Goal: Check status: Check status

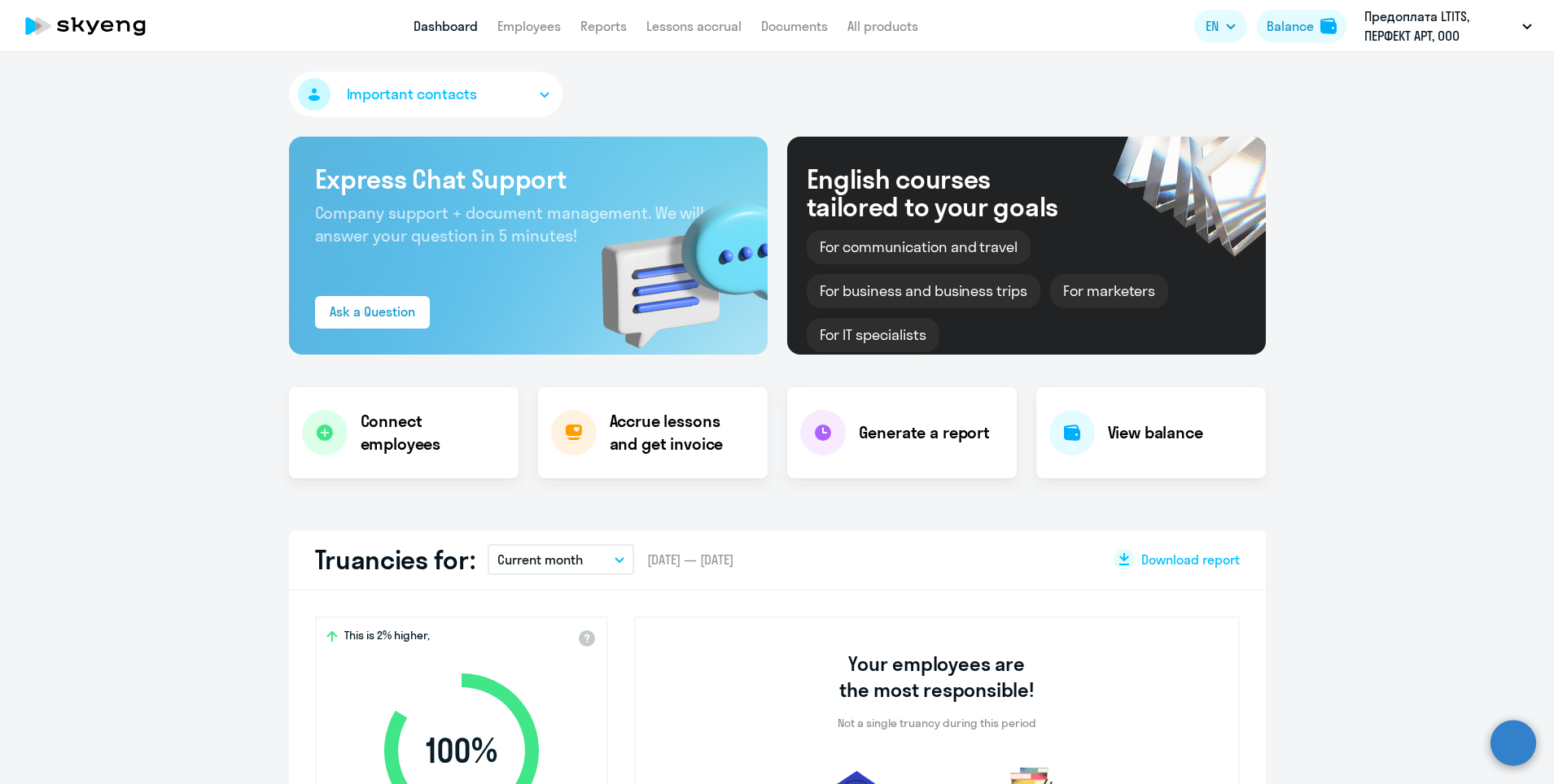
select select "30"
click at [1287, 34] on div "Balance" at bounding box center [1290, 27] width 47 height 20
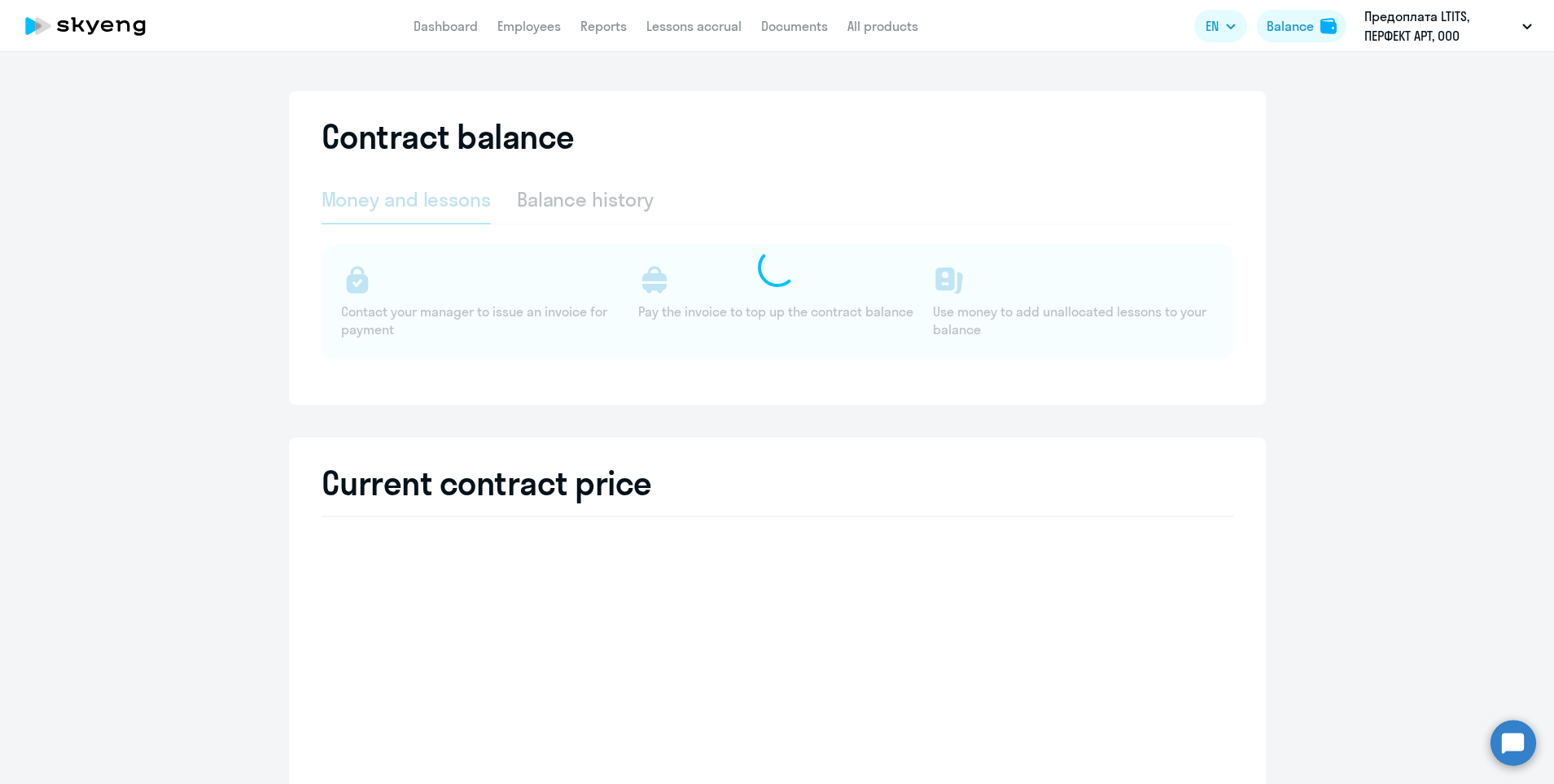
select select "english_adult_not_native_speaker"
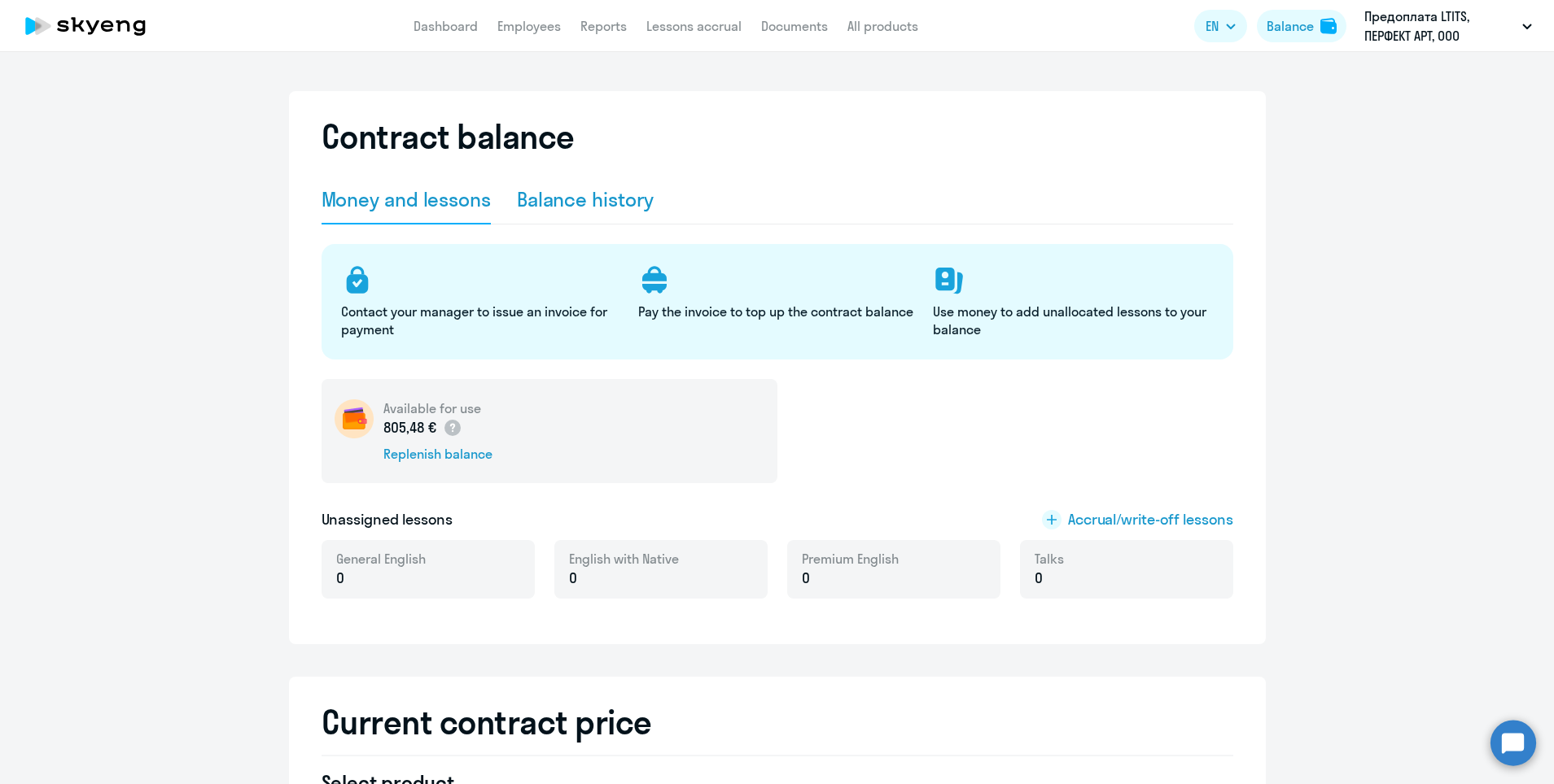
click at [567, 198] on div "Balance history" at bounding box center [586, 199] width 138 height 26
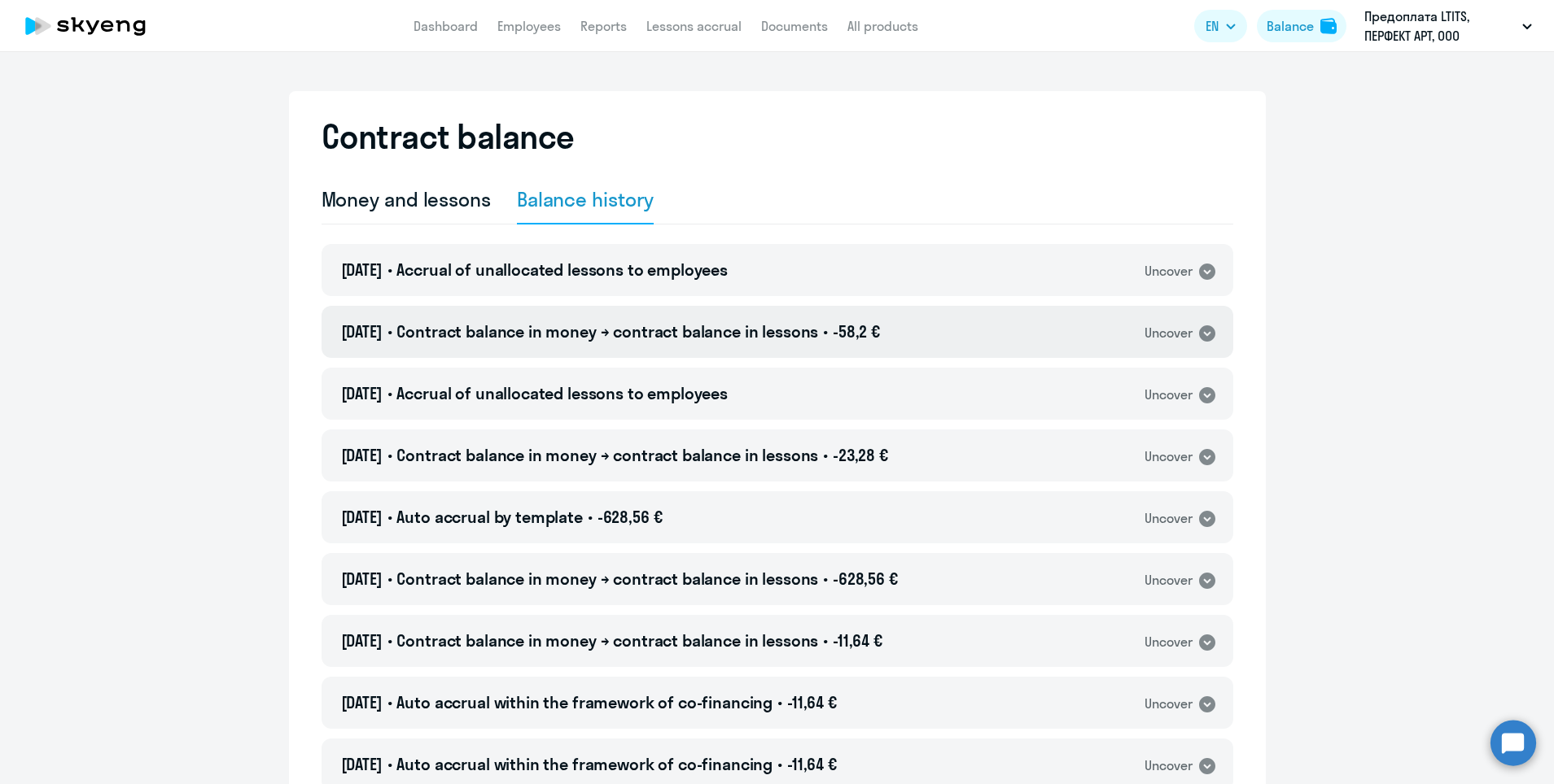
click at [1097, 333] on div "[DATE] • Contract balance in money → contract balance in lessons • -58,2 € Unco…" at bounding box center [777, 332] width 912 height 52
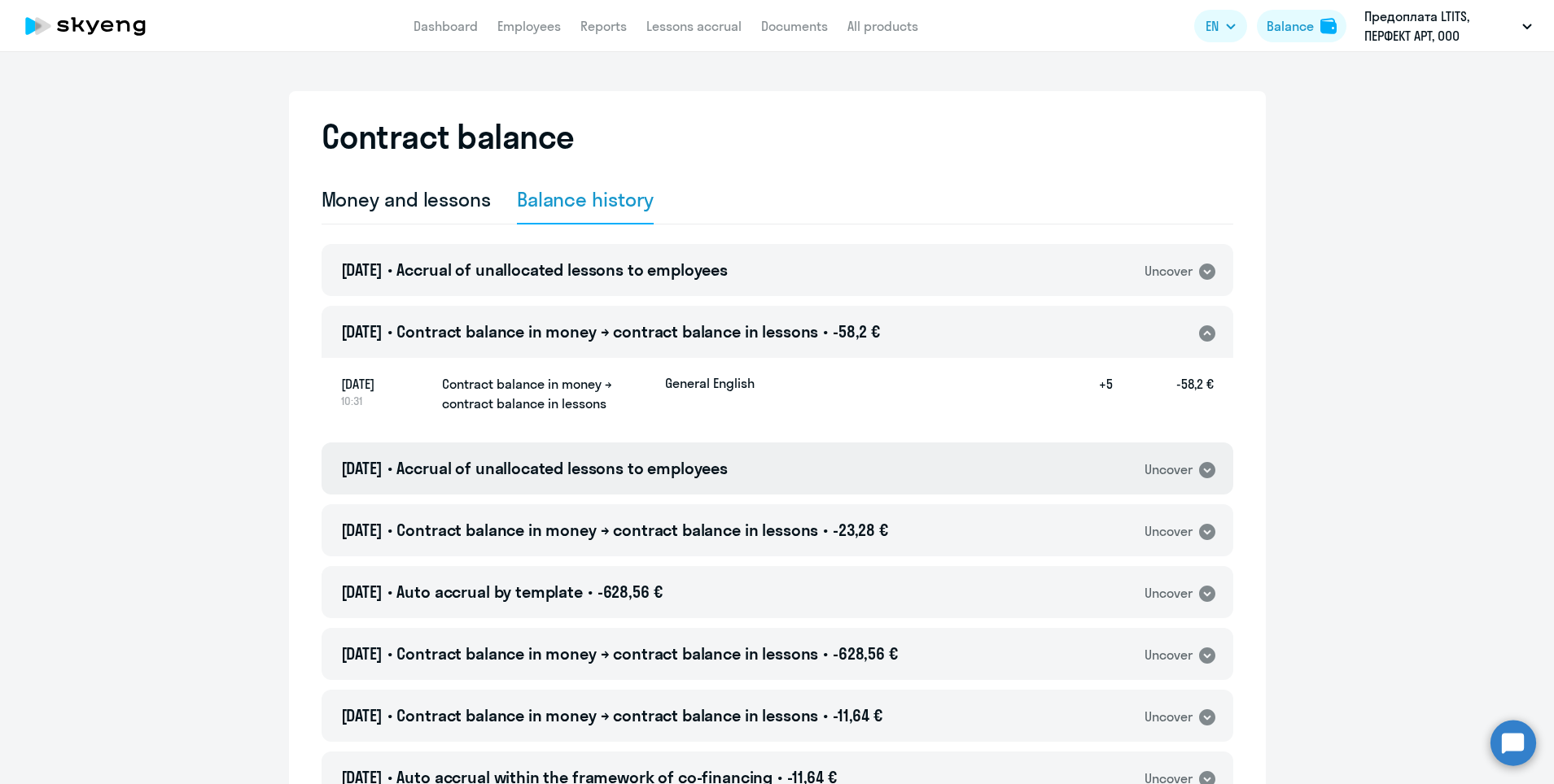
click at [1099, 473] on div "[DATE] • Accrual of unallocated lessons to employees Uncover" at bounding box center [777, 468] width 912 height 52
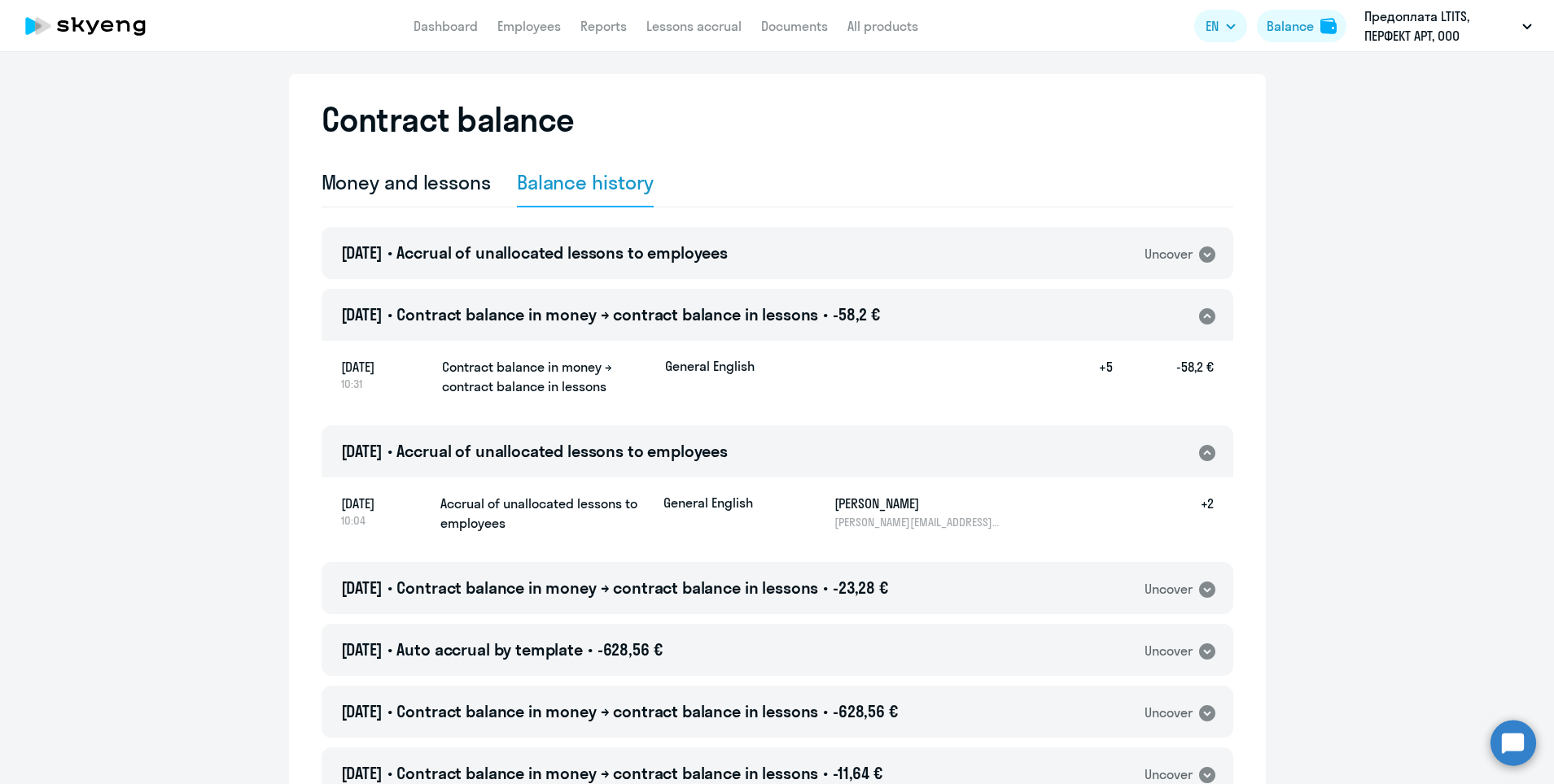
scroll to position [18, 0]
click at [1029, 592] on div "[DATE] • Contract balance in money → contract balance in lessons • -23,28 € Unc…" at bounding box center [777, 587] width 912 height 52
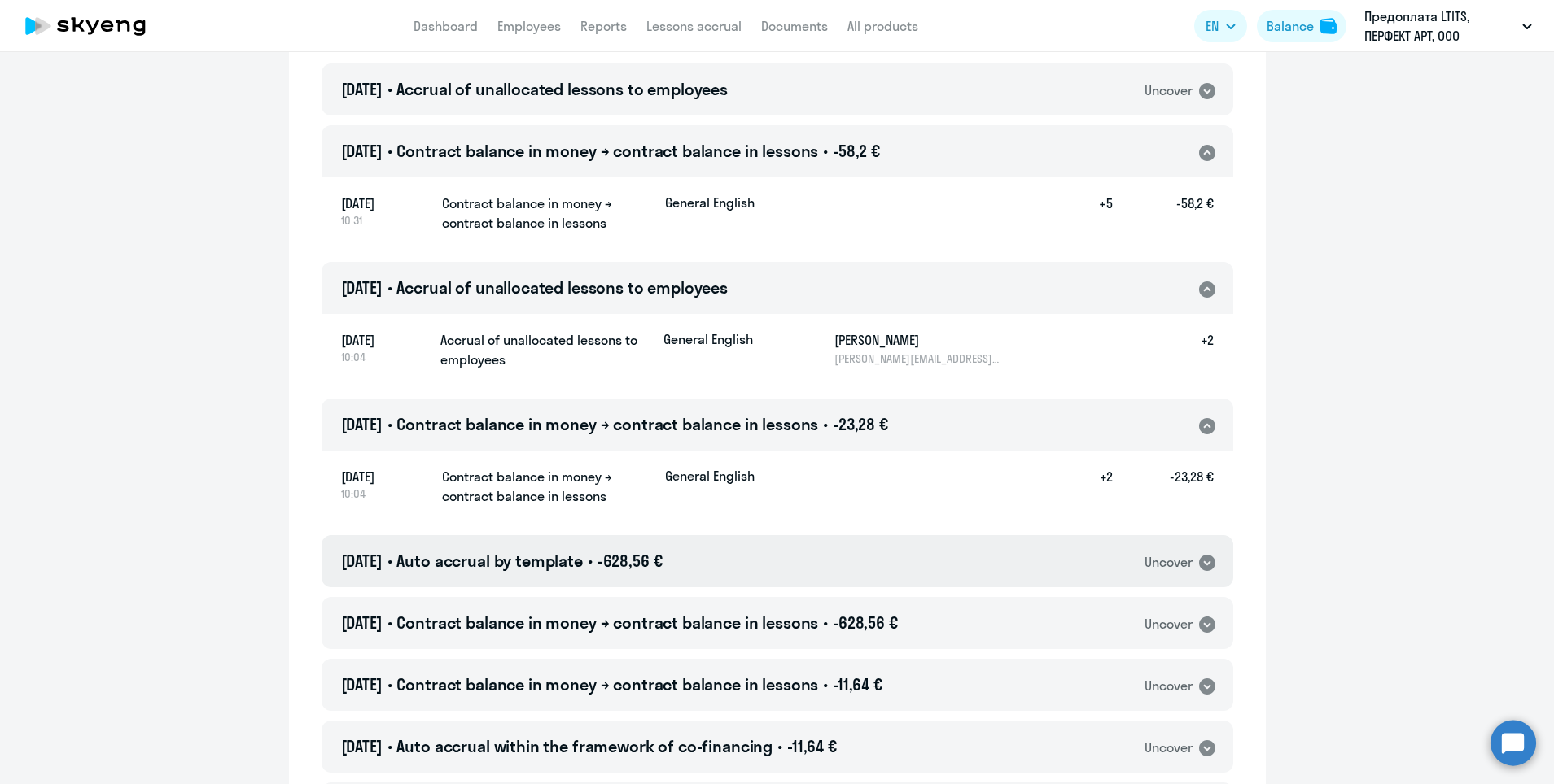
scroll to position [182, 0]
click at [1018, 558] on div "[DATE] • Auto accrual by template • -628,56 € Uncover" at bounding box center [777, 560] width 912 height 52
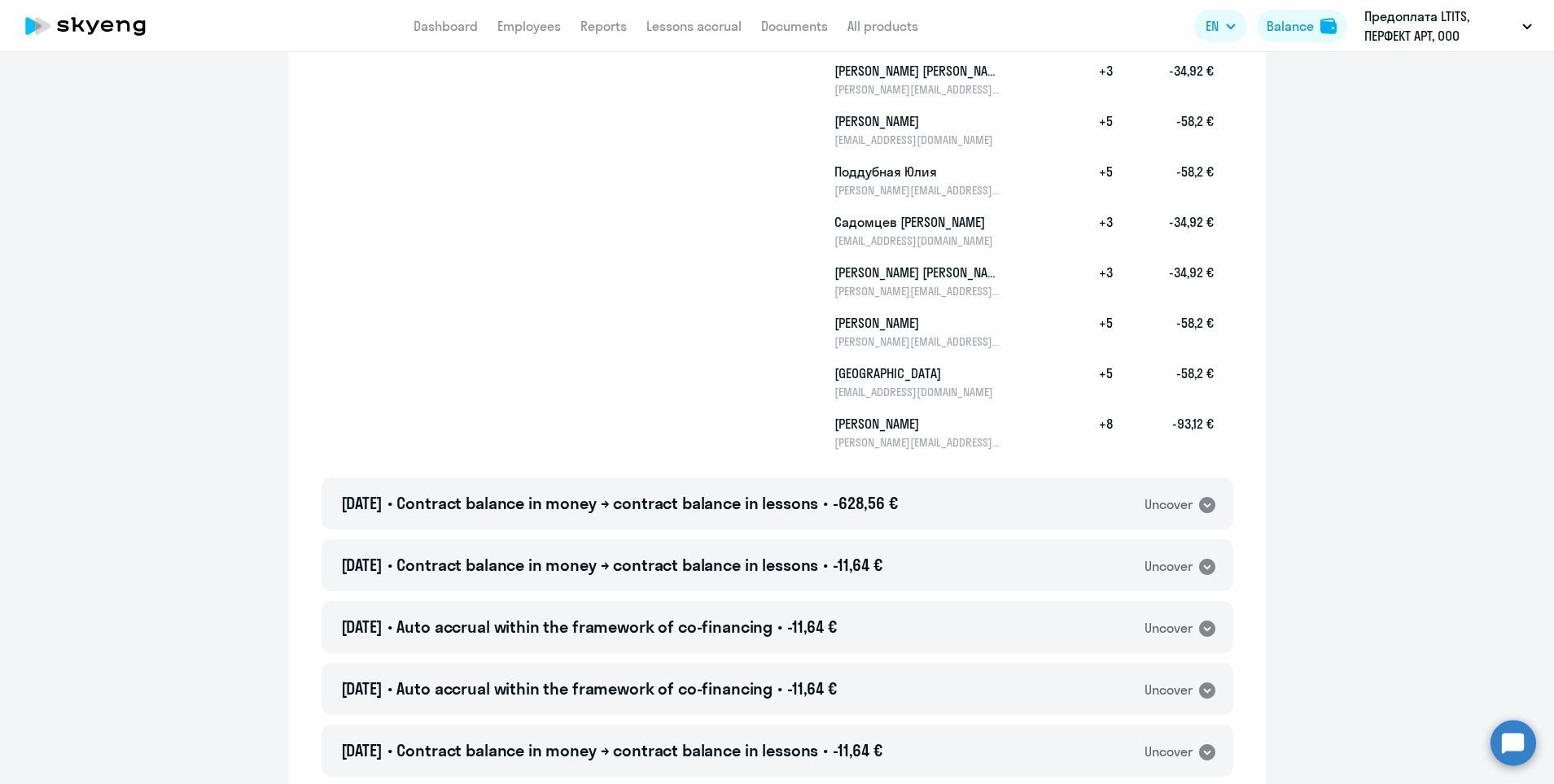
scroll to position [927, 0]
click at [1021, 497] on div "[DATE] • Contract balance in money → contract balance in lessons • -628,56 € Un…" at bounding box center [777, 502] width 912 height 52
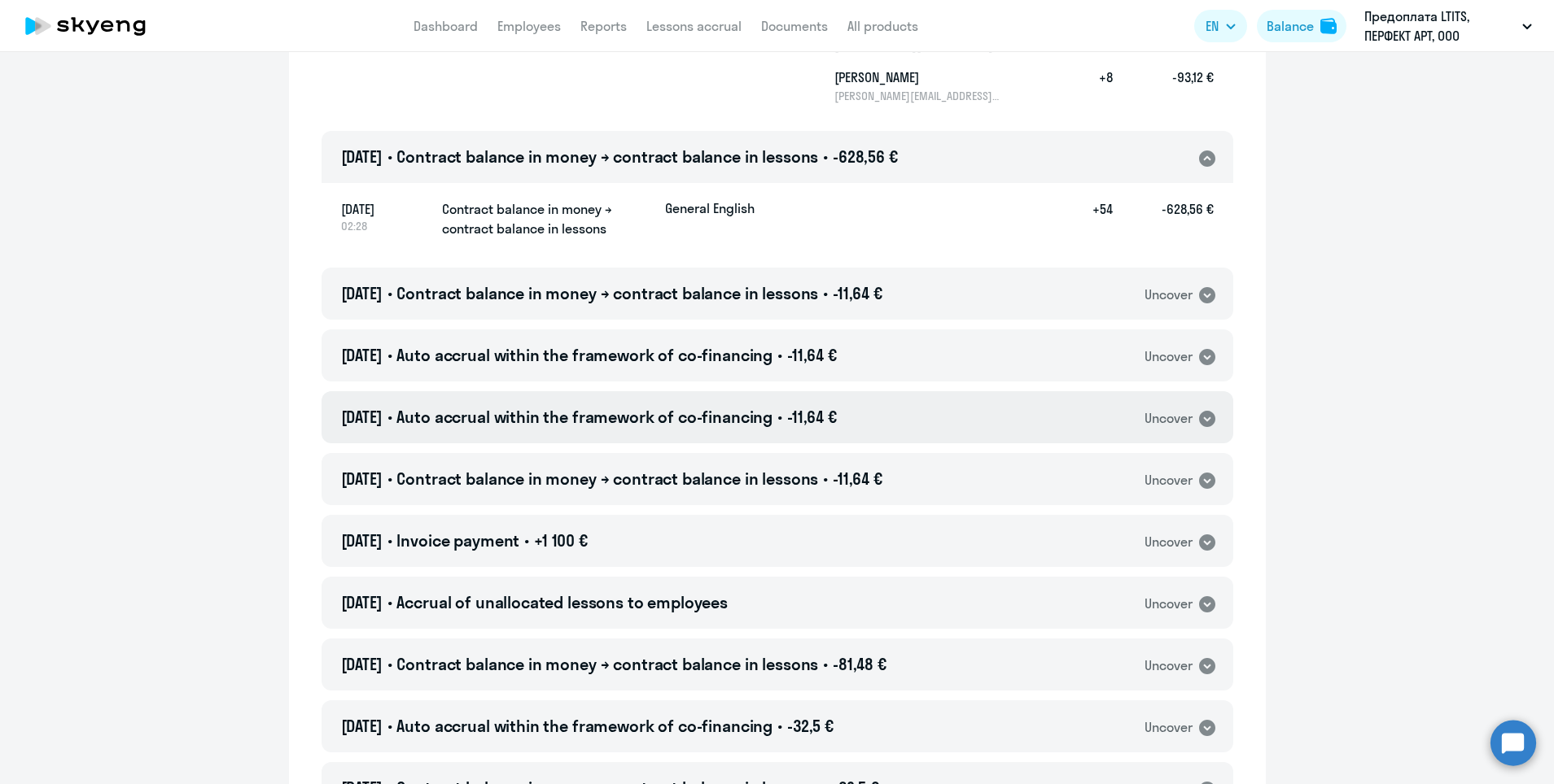
scroll to position [1279, 0]
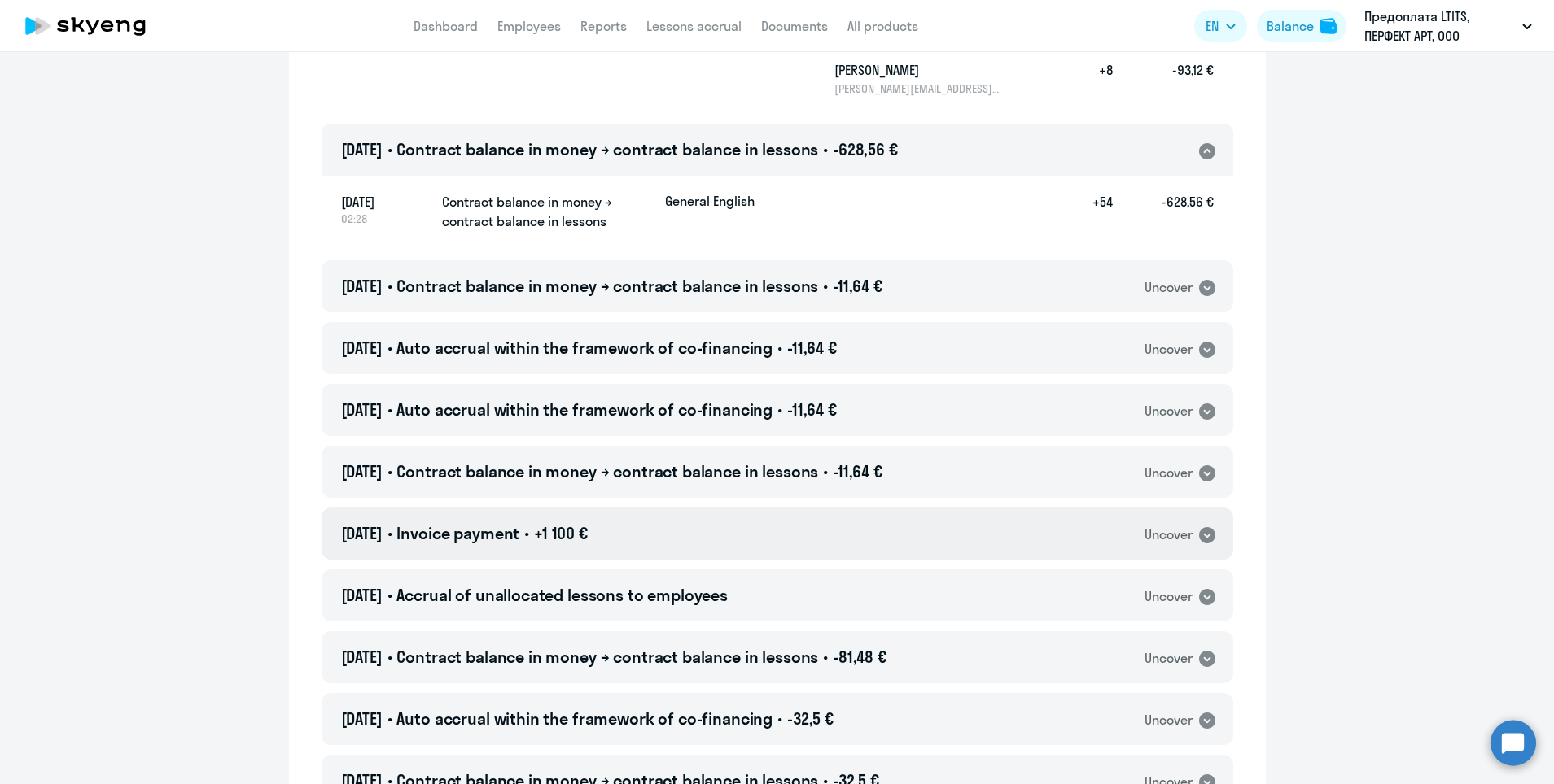
click at [1021, 531] on div "[DATE] • Invoice payment • +1 100 € Uncover" at bounding box center [777, 533] width 912 height 52
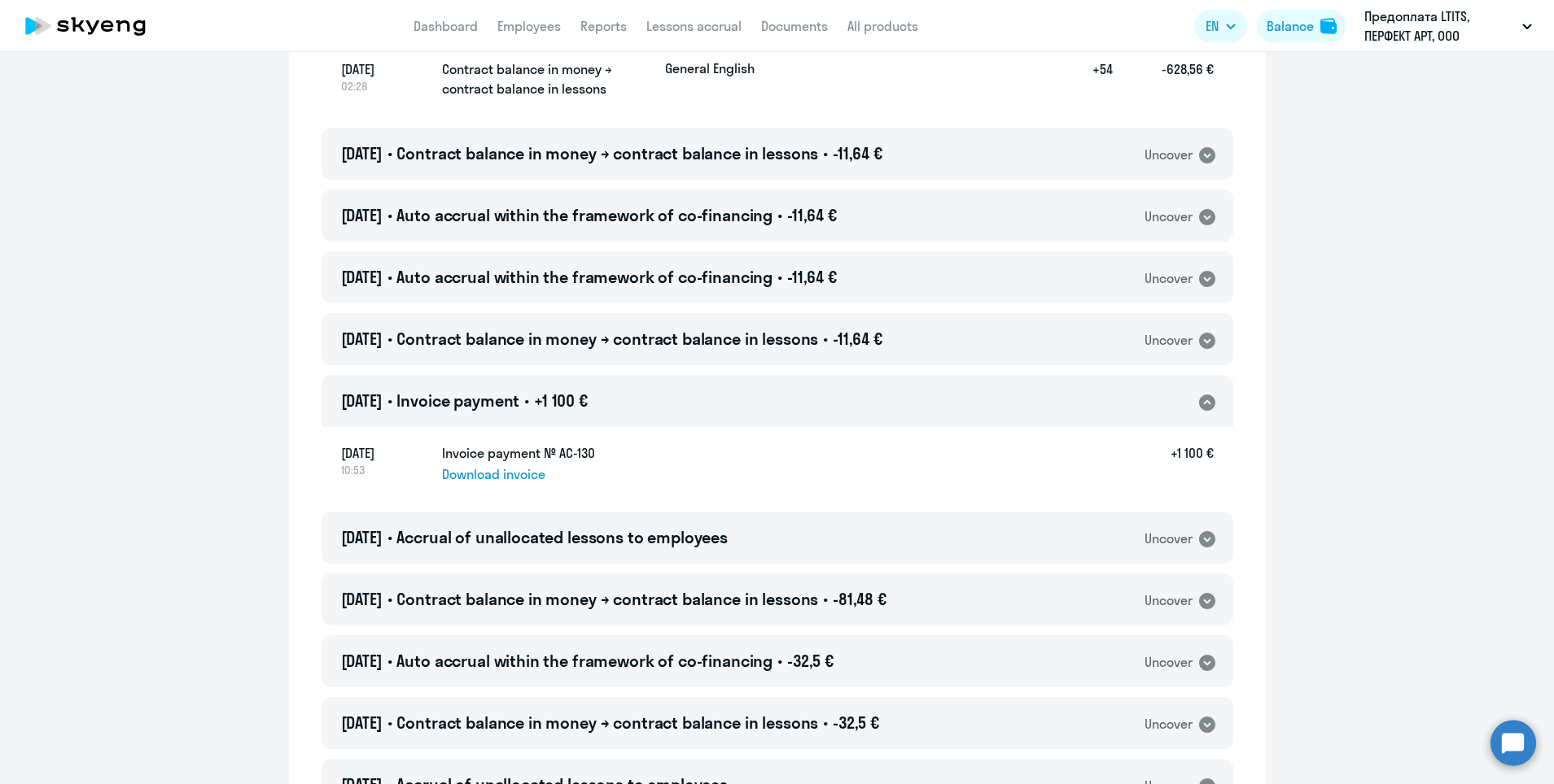
scroll to position [1448, 0]
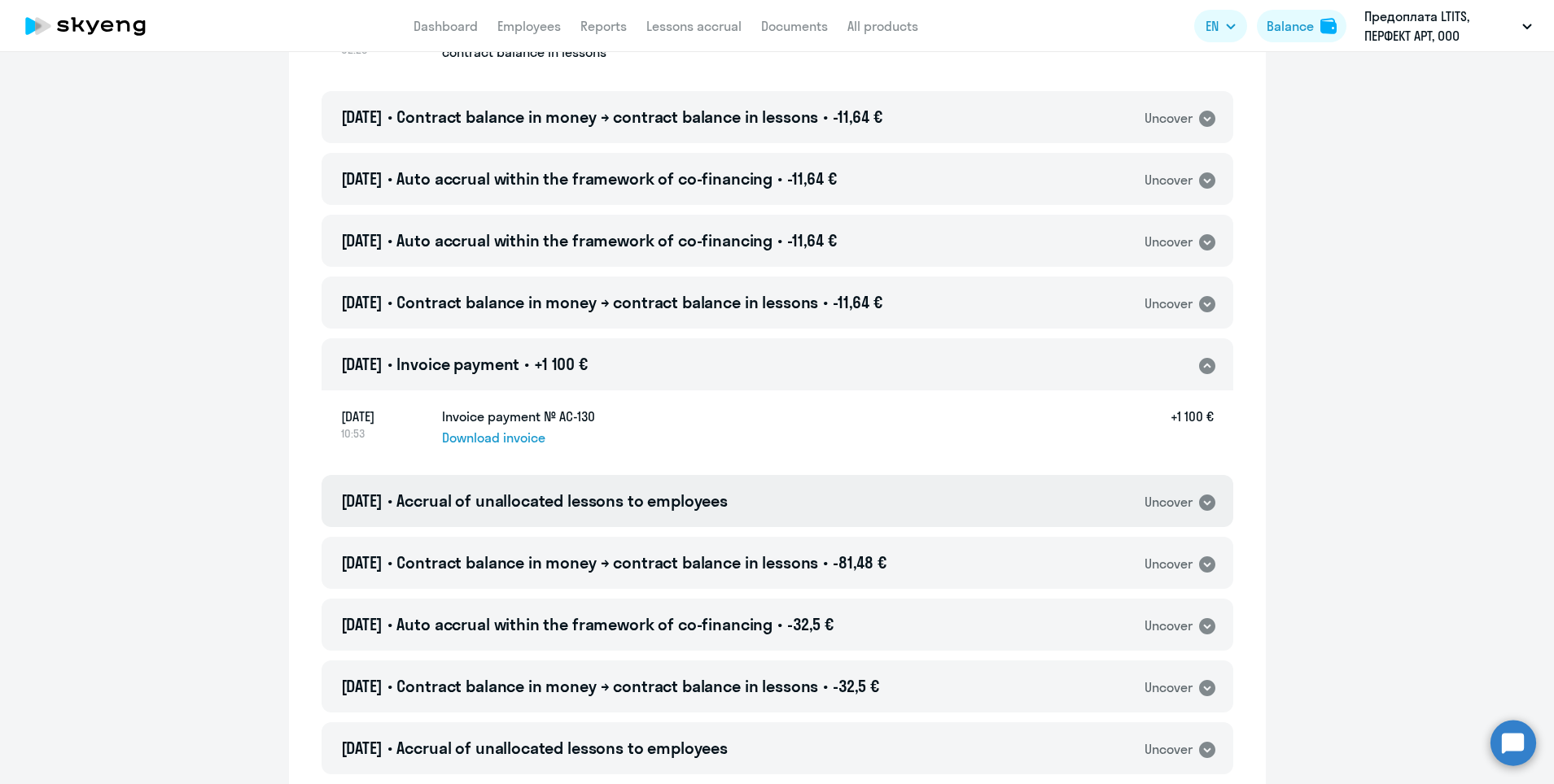
click at [1021, 513] on div "[DATE] • Accrual of unallocated lessons to employees Uncover" at bounding box center [777, 501] width 912 height 52
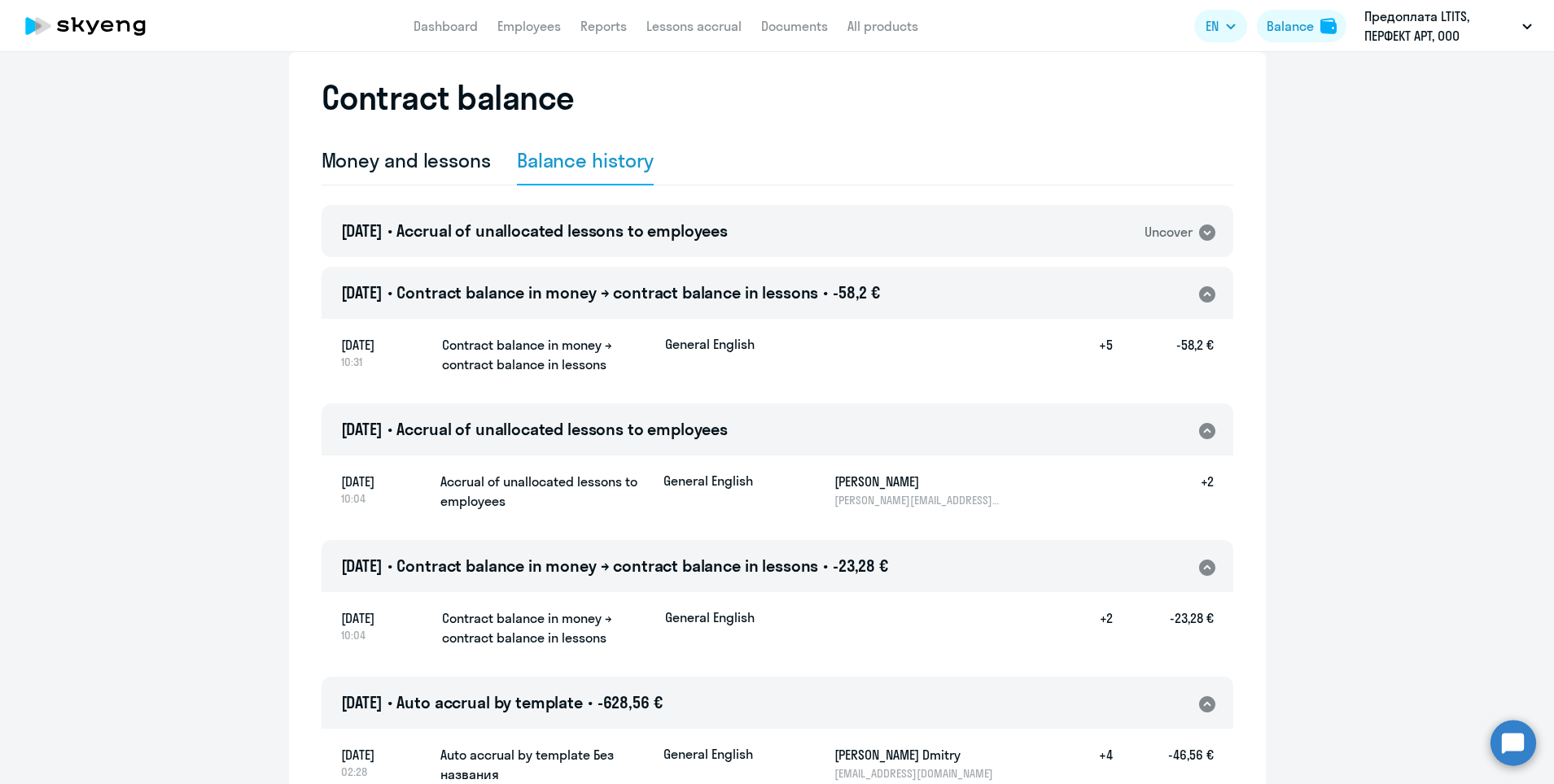
scroll to position [0, 0]
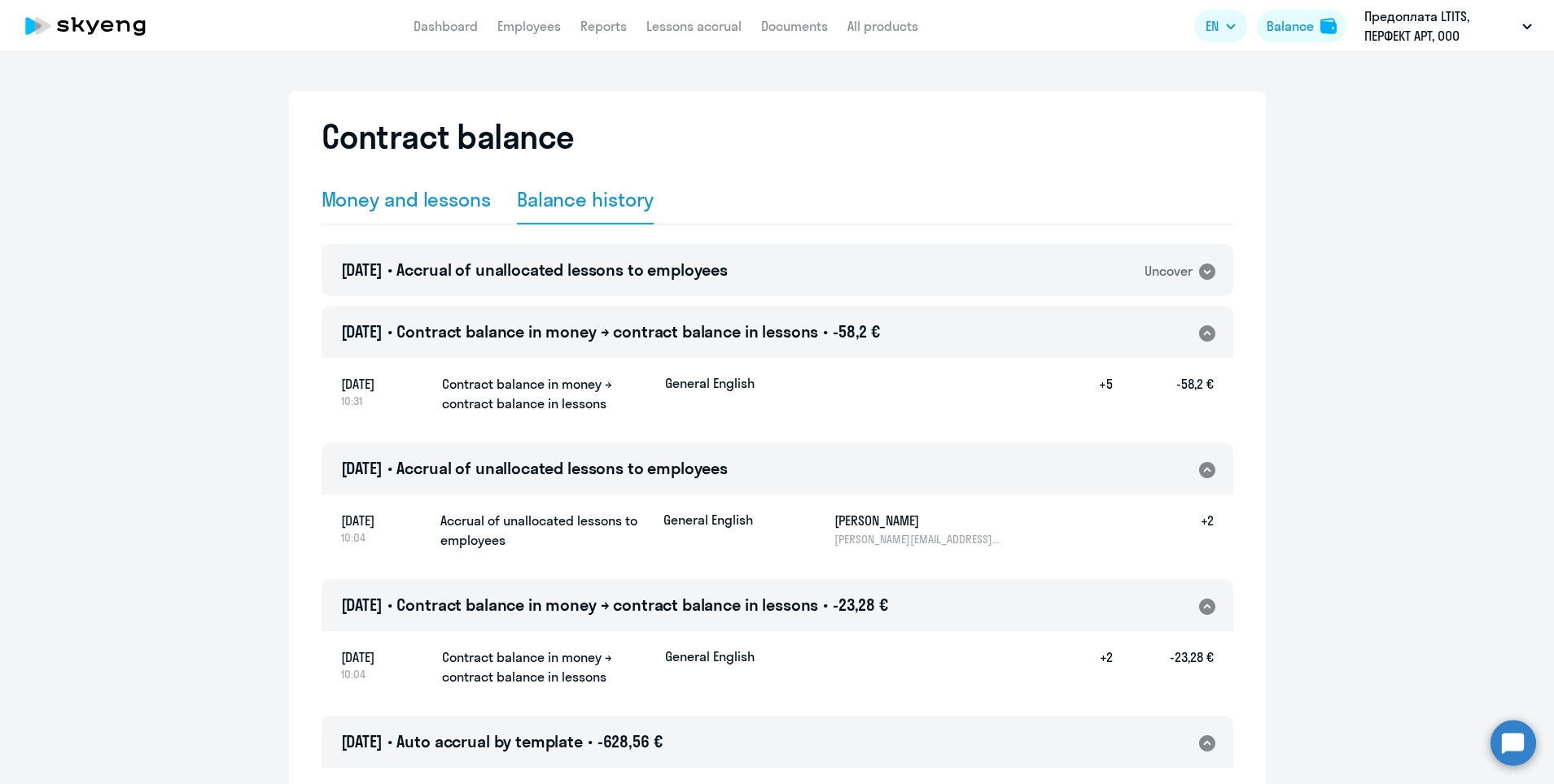
click at [451, 193] on div "Money and lessons" at bounding box center [406, 199] width 169 height 26
